Goal: Task Accomplishment & Management: Complete application form

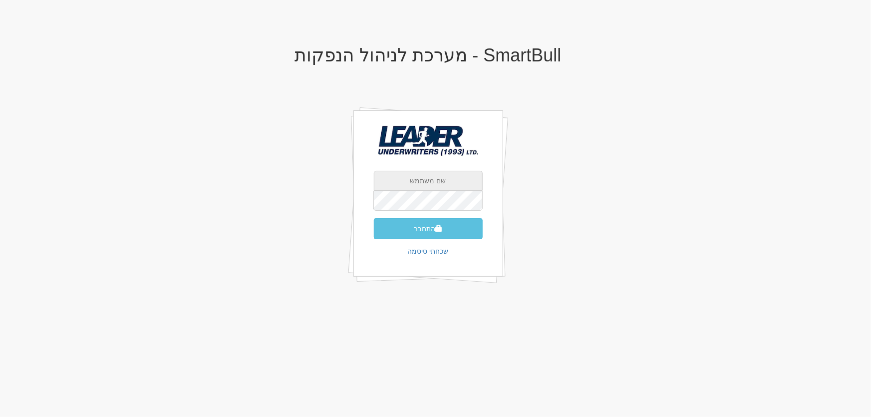
click at [422, 185] on input "text" at bounding box center [428, 181] width 109 height 20
type input "[EMAIL_ADDRESS][DOMAIN_NAME]"
click at [422, 229] on button "התחבר" at bounding box center [428, 228] width 109 height 21
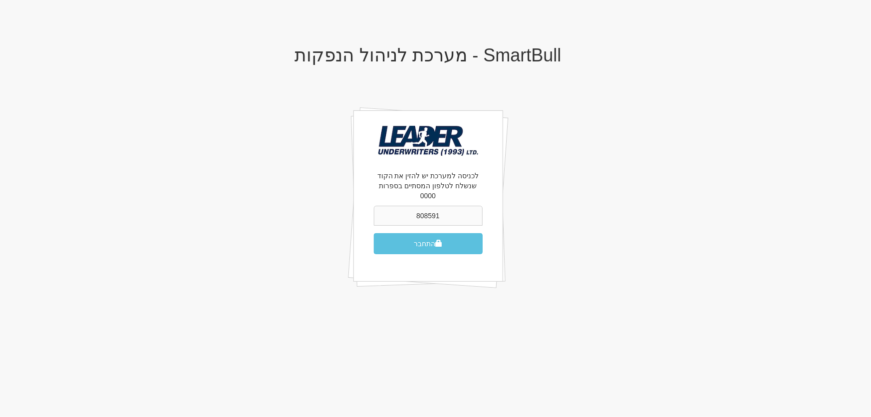
type input "808591"
click at [374, 233] on button "התחבר" at bounding box center [428, 243] width 109 height 21
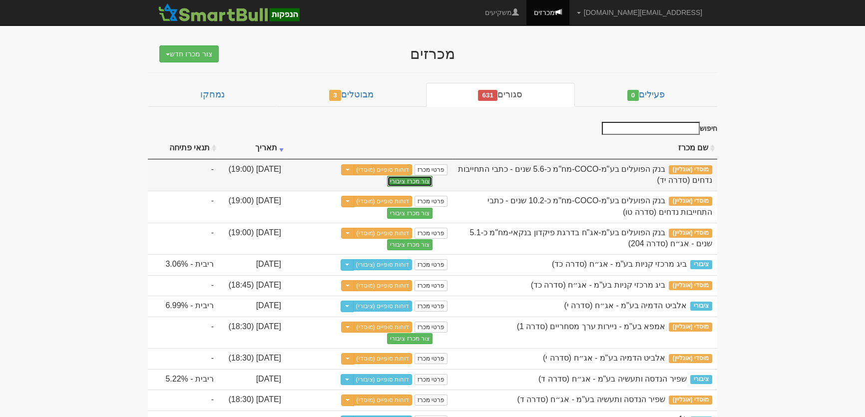
click at [409, 181] on button "צור מכרז ציבורי" at bounding box center [409, 181] width 45 height 11
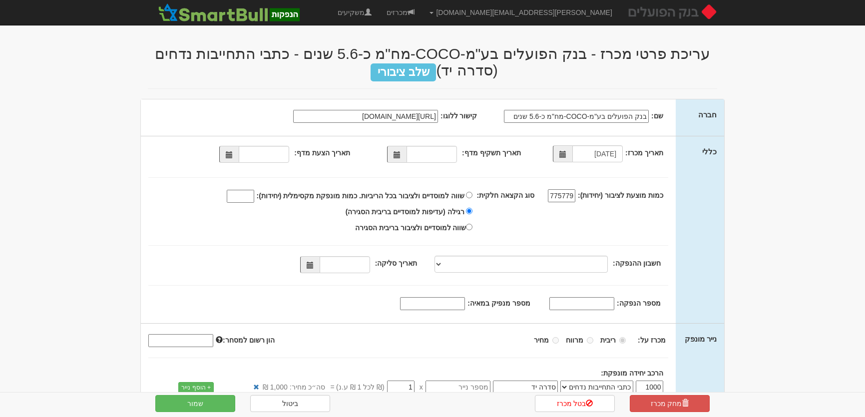
select select "כתבי התחייבות נדחים"
click at [400, 156] on span at bounding box center [396, 154] width 7 height 7
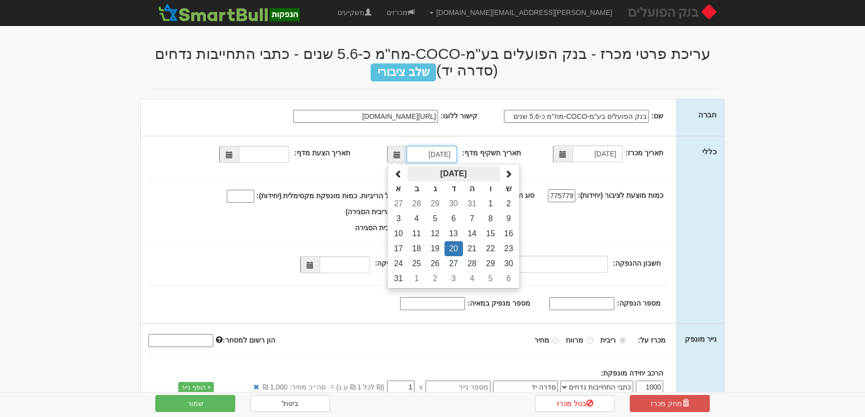
click at [453, 171] on th "אוגוסט 2025" at bounding box center [453, 173] width 92 height 15
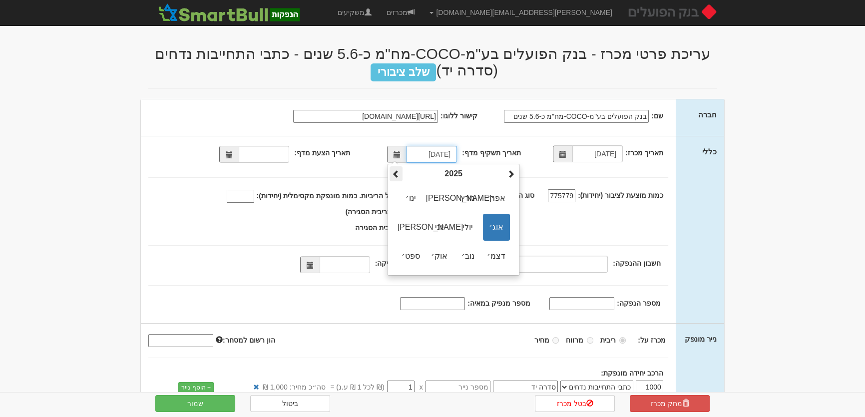
click at [398, 173] on span at bounding box center [396, 174] width 8 height 8
click at [412, 230] on span "מאי" at bounding box center [410, 227] width 27 height 27
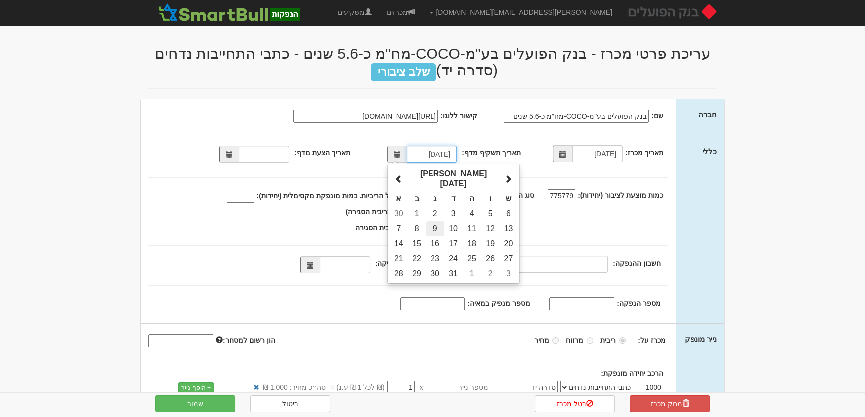
click at [439, 221] on td "9" at bounding box center [435, 228] width 18 height 15
type input "09/05/2023"
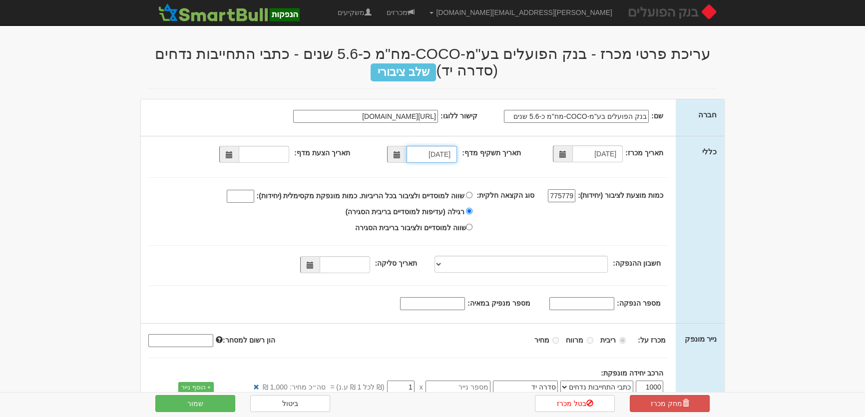
click at [231, 157] on span at bounding box center [229, 154] width 7 height 7
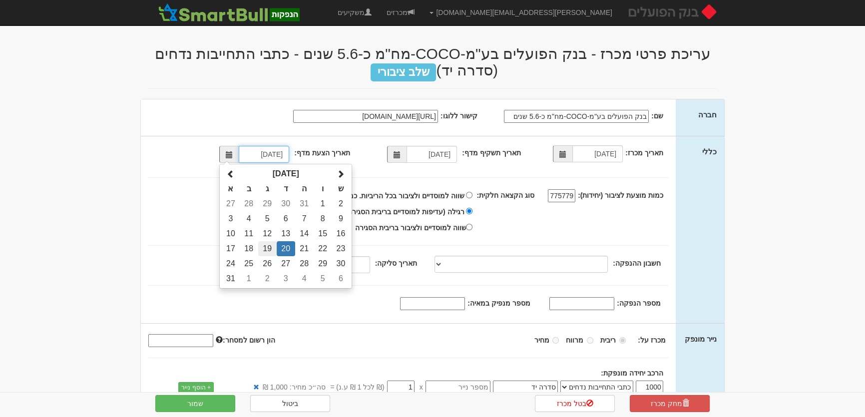
click at [271, 247] on td "19" at bounding box center [267, 248] width 18 height 15
type input "19/08/2025"
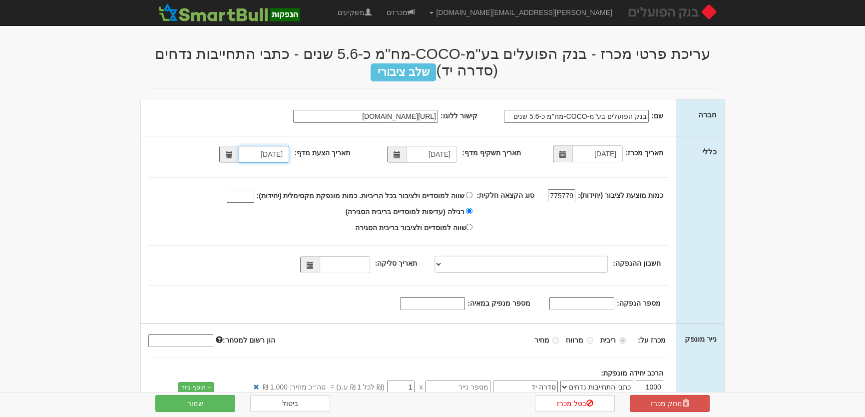
click at [318, 263] on span at bounding box center [309, 264] width 19 height 17
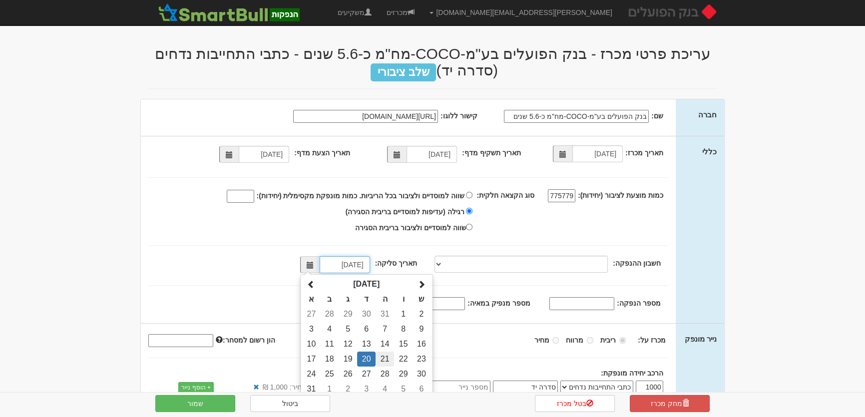
click at [387, 355] on td "21" at bounding box center [384, 358] width 18 height 15
type input "21/08/2025"
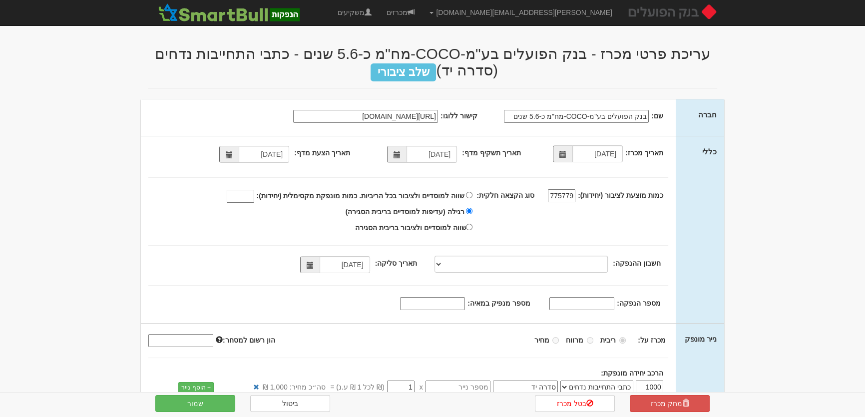
click at [595, 298] on input "מספר הנפקה:" at bounding box center [581, 303] width 65 height 13
paste input "1223460"
type input "1223460"
click at [454, 300] on input "מספר מנפיק במאיה:" at bounding box center [432, 303] width 65 height 13
type input "662"
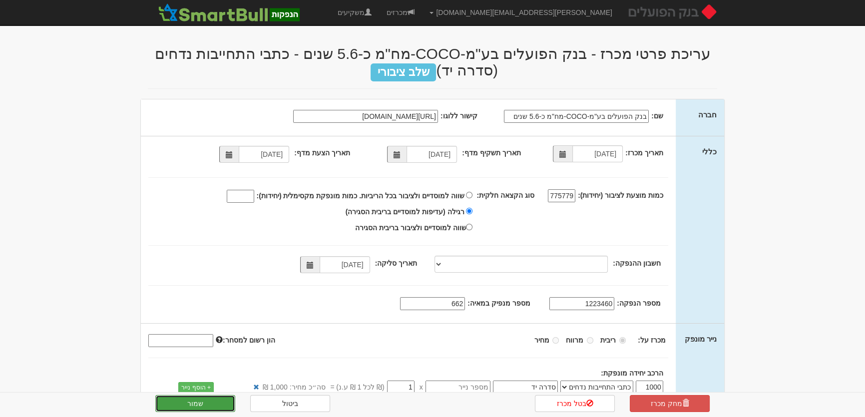
click at [215, 406] on button "שמור" at bounding box center [195, 403] width 80 height 17
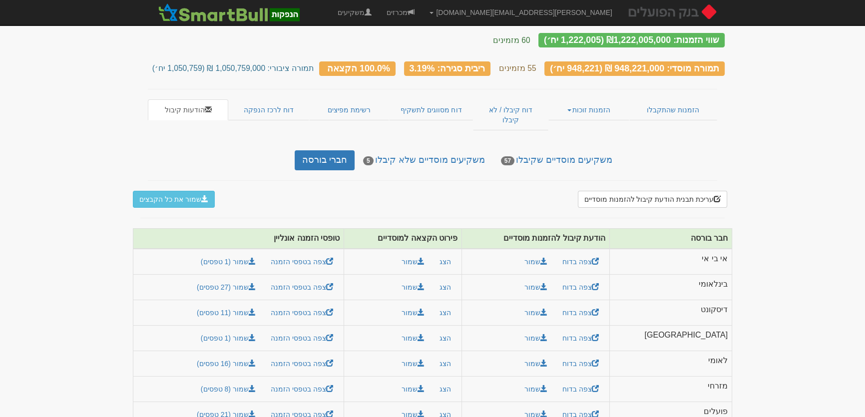
scroll to position [56, 0]
click at [422, 11] on link "מכרזים" at bounding box center [400, 12] width 43 height 25
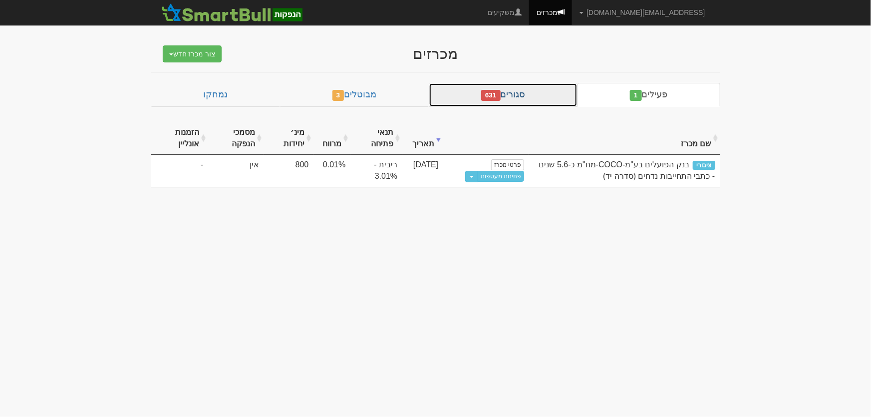
click at [519, 92] on link "סגורים 631" at bounding box center [503, 95] width 149 height 24
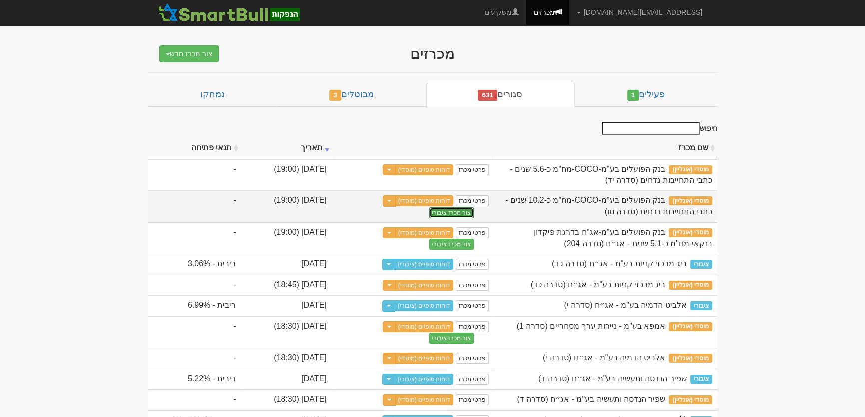
click at [429, 207] on button "צור מכרז ציבורי" at bounding box center [451, 212] width 45 height 11
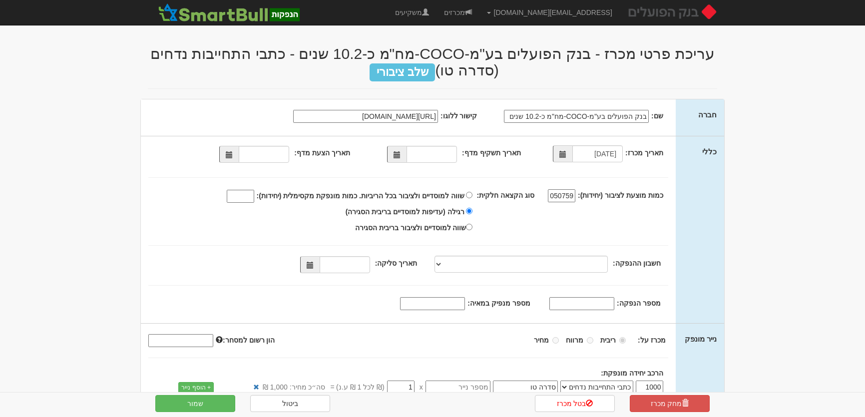
select select "כתבי התחייבות נדחים"
click at [398, 153] on span at bounding box center [396, 154] width 7 height 7
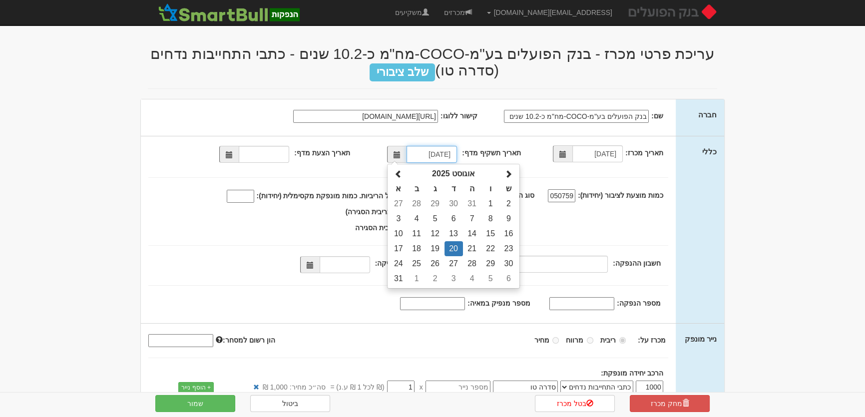
click at [448, 174] on th "אוגוסט 2025" at bounding box center [453, 173] width 92 height 15
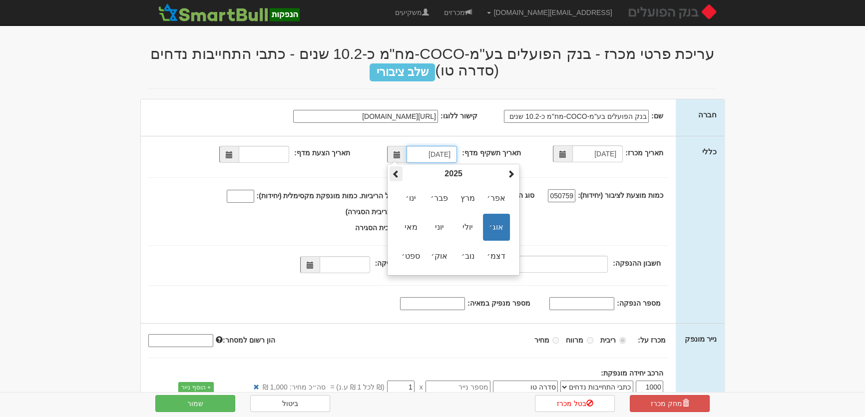
click at [398, 173] on span at bounding box center [396, 174] width 8 height 8
click at [397, 173] on span at bounding box center [396, 174] width 8 height 8
click at [418, 225] on span "מאי" at bounding box center [410, 227] width 27 height 27
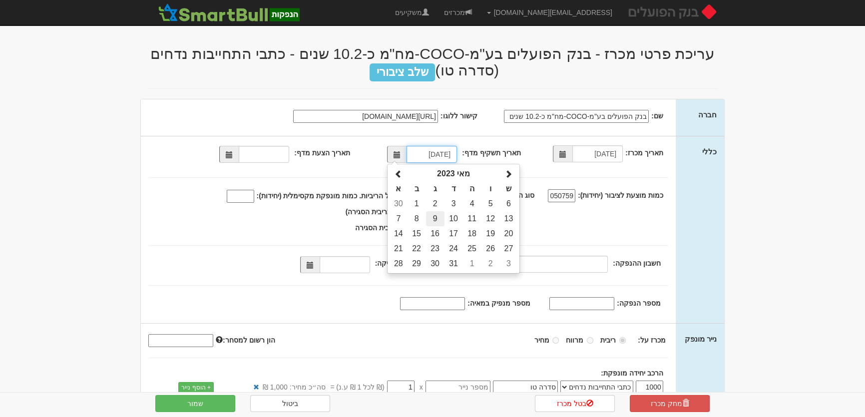
click at [442, 216] on td "9" at bounding box center [435, 218] width 18 height 15
type input "09/05/2023"
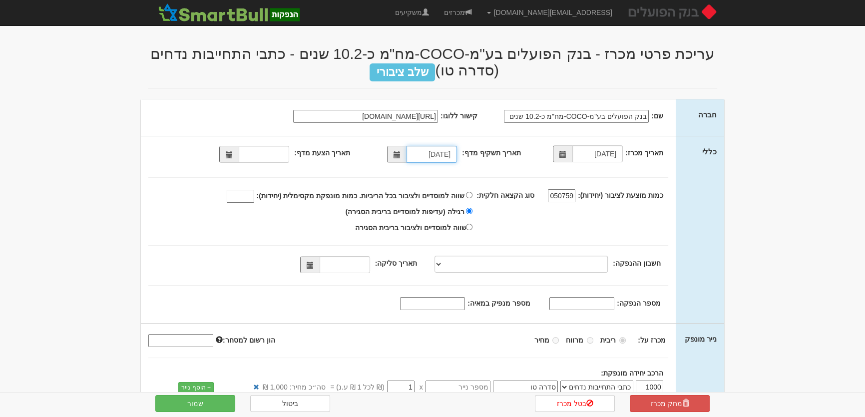
click at [232, 154] on span at bounding box center [229, 154] width 7 height 7
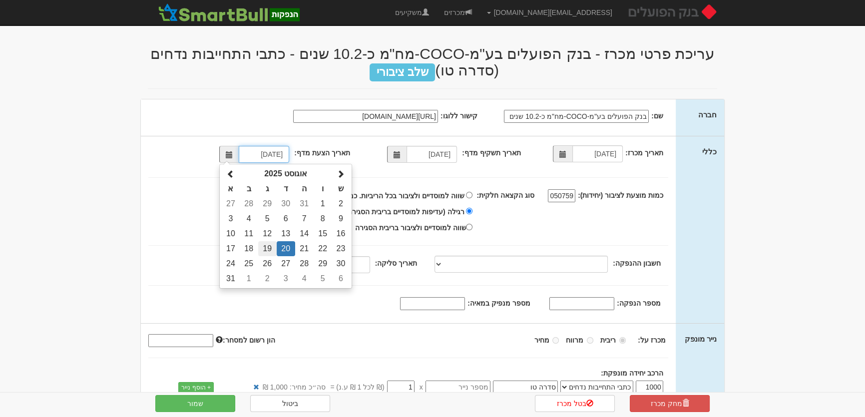
click at [274, 245] on td "19" at bounding box center [267, 248] width 18 height 15
type input "19/08/2025"
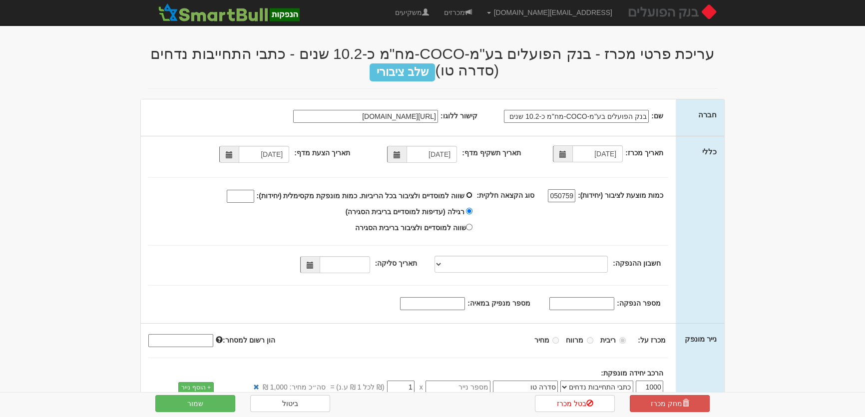
click at [472, 194] on input "שווה למוסדיים ולציבור בכל הריביות. כמות מונפקת מקסימלית (יחידות):" at bounding box center [469, 195] width 6 height 6
radio input "true"
click at [254, 197] on input "שווה למוסדיים ולציבור בכל הריביות. כמות מונפקת מקסימלית (יחידות):" at bounding box center [240, 196] width 27 height 13
type input "1000000"
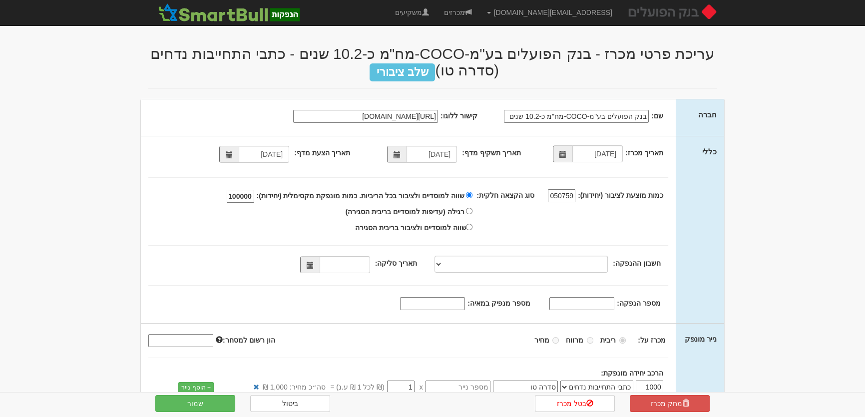
click at [465, 305] on input "מספר מנפיק במאיה:" at bounding box center [432, 303] width 65 height 13
type input "662"
drag, startPoint x: 575, startPoint y: 304, endPoint x: 610, endPoint y: 307, distance: 35.1
click at [576, 301] on input "מספר הנפקה:" at bounding box center [581, 303] width 65 height 13
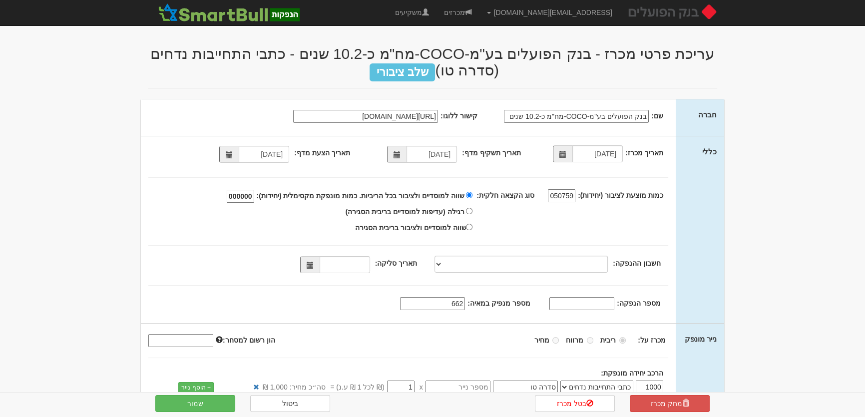
paste input "1223478"
type input "1223478"
click at [207, 404] on button "שמור" at bounding box center [195, 403] width 80 height 17
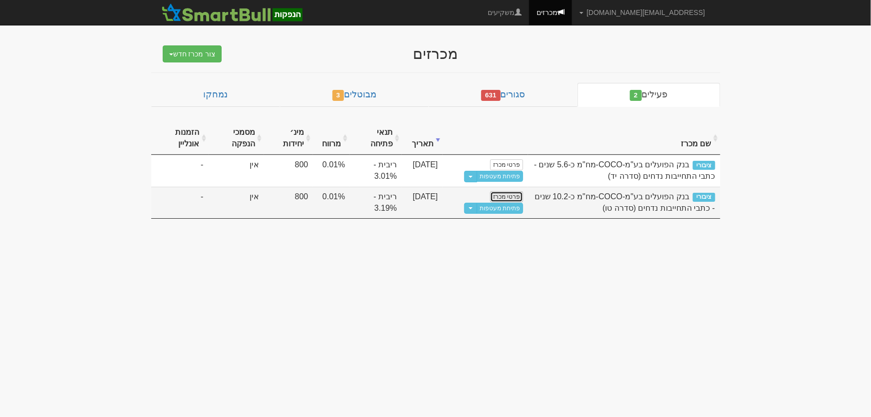
click at [508, 195] on link "פרטי מכרז" at bounding box center [506, 196] width 33 height 11
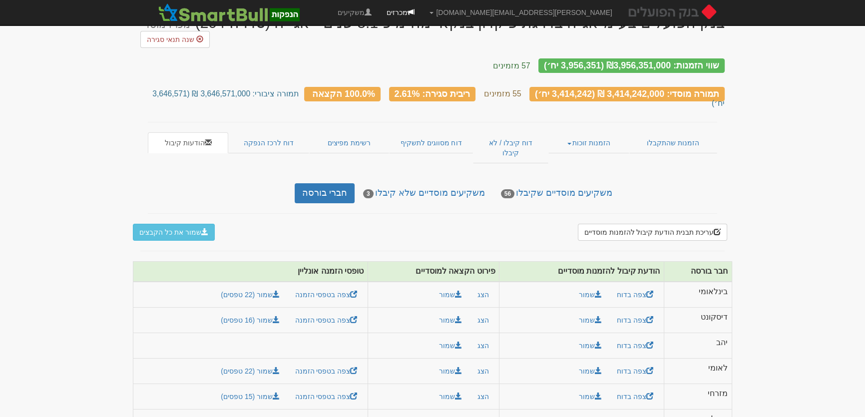
scroll to position [31, 0]
click at [422, 15] on link "מכרזים" at bounding box center [400, 12] width 43 height 25
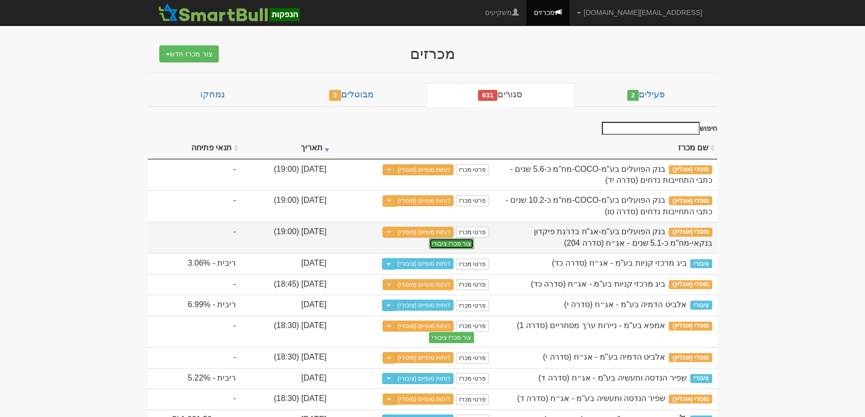
click at [429, 238] on button "צור מכרז ציבורי" at bounding box center [451, 243] width 45 height 11
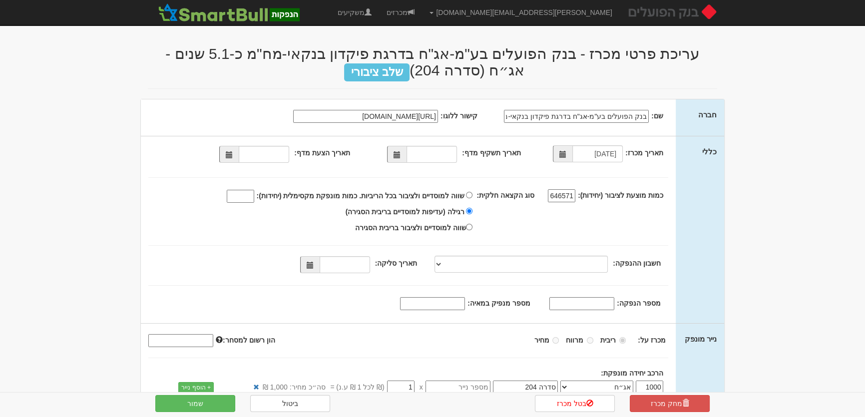
click at [400, 150] on span at bounding box center [396, 154] width 19 height 17
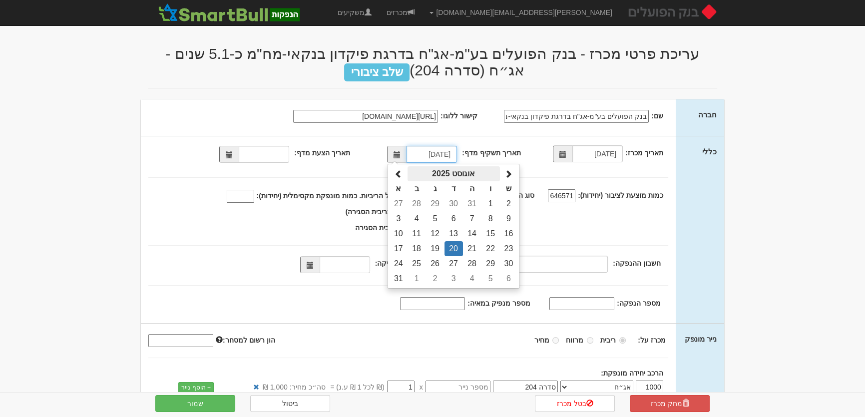
click at [444, 172] on th "אוגוסט 2025" at bounding box center [453, 173] width 92 height 15
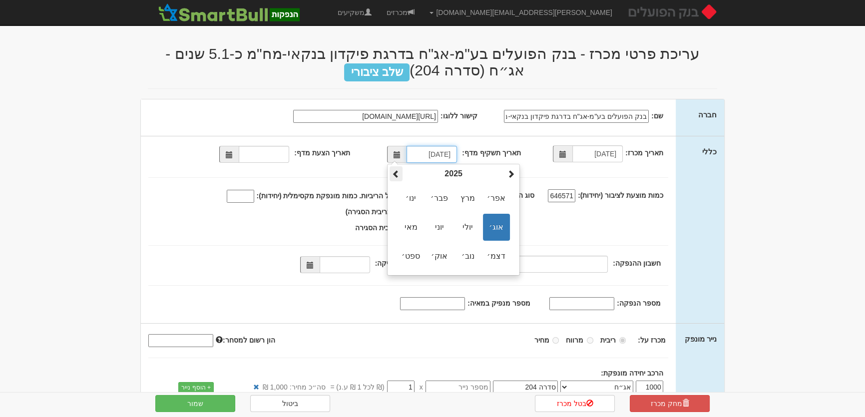
click at [394, 173] on span at bounding box center [396, 174] width 8 height 8
click at [408, 224] on span "מאי" at bounding box center [410, 227] width 27 height 27
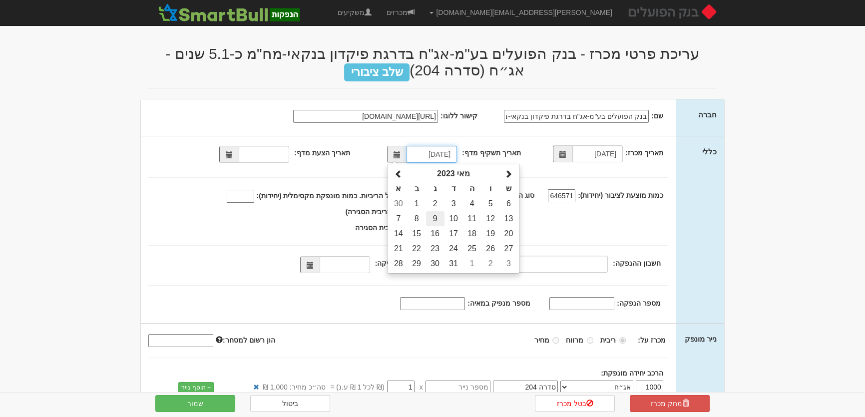
click at [438, 214] on td "9" at bounding box center [435, 218] width 18 height 15
type input "[DATE]"
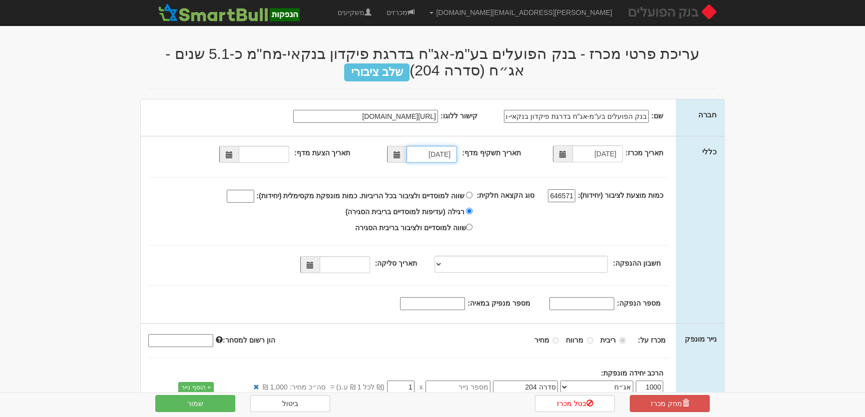
click at [233, 151] on span at bounding box center [229, 154] width 7 height 7
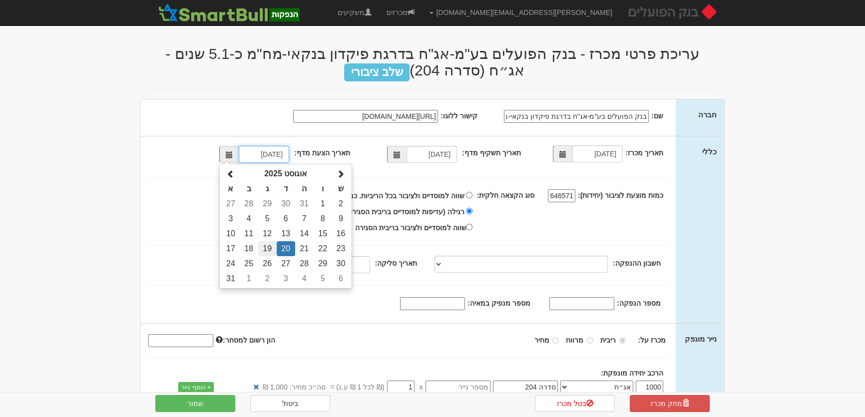
click at [272, 249] on td "19" at bounding box center [267, 248] width 18 height 15
type input "19/08/2025"
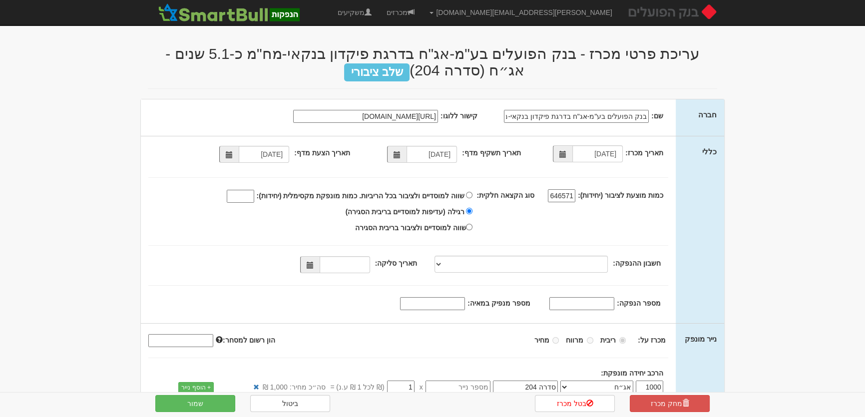
click at [459, 306] on input "מספר מנפיק במאיה:" at bounding box center [432, 303] width 65 height 13
click at [314, 265] on span at bounding box center [310, 265] width 7 height 7
type input "662"
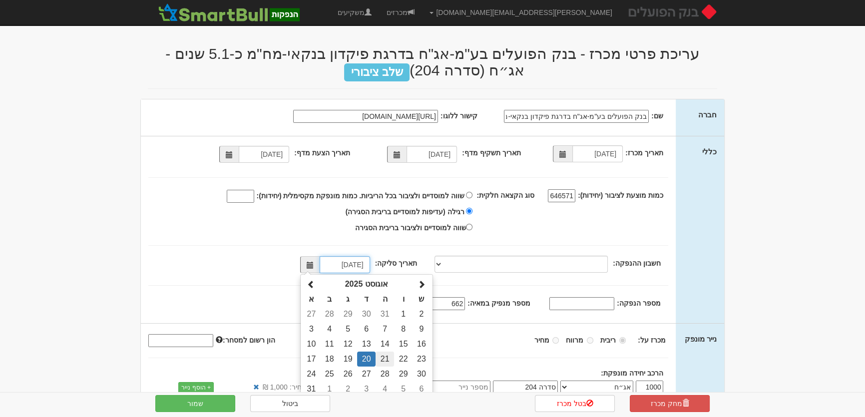
click at [390, 357] on td "21" at bounding box center [384, 358] width 18 height 15
type input "21/08/2025"
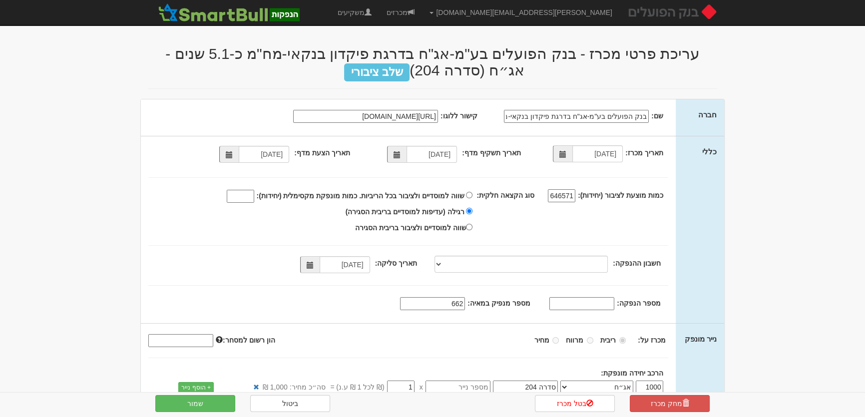
click at [590, 303] on input "מספר הנפקה:" at bounding box center [581, 303] width 65 height 13
paste input "1227362"
type input "1227362"
click at [209, 400] on button "שמור" at bounding box center [195, 403] width 80 height 17
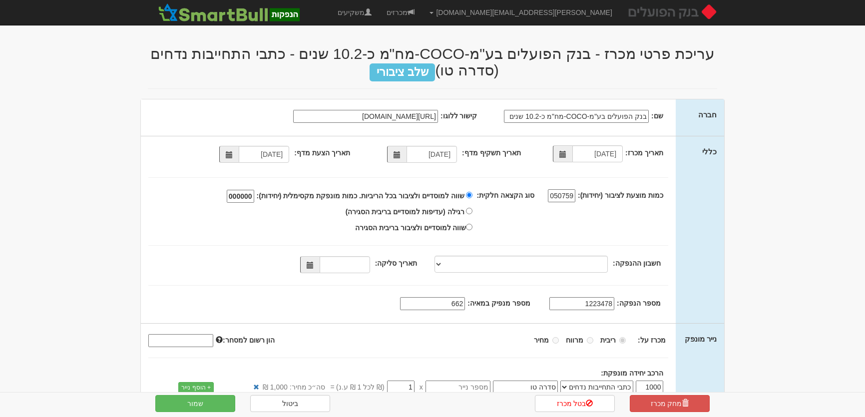
select select "כתבי התחייבות נדחים"
click at [310, 265] on span at bounding box center [309, 264] width 19 height 17
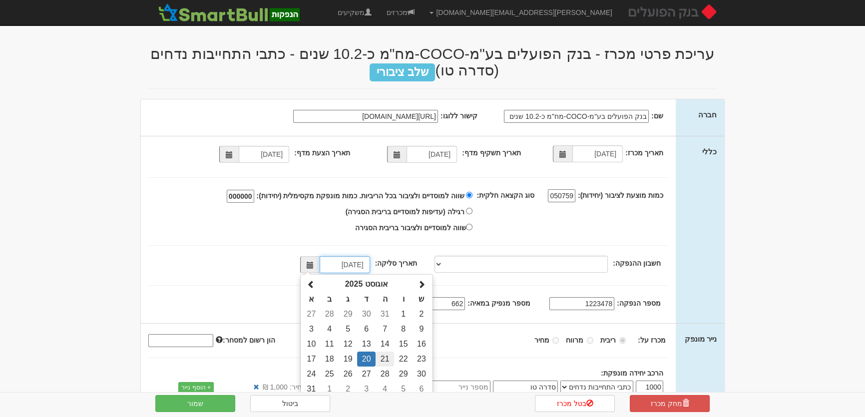
click at [389, 360] on td "21" at bounding box center [384, 358] width 18 height 15
type input "[DATE]"
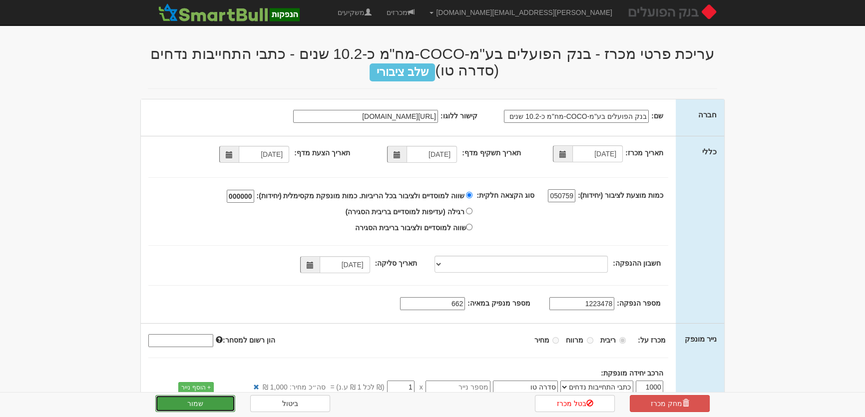
click at [224, 406] on button "שמור" at bounding box center [195, 403] width 80 height 17
